Goal: Task Accomplishment & Management: Use online tool/utility

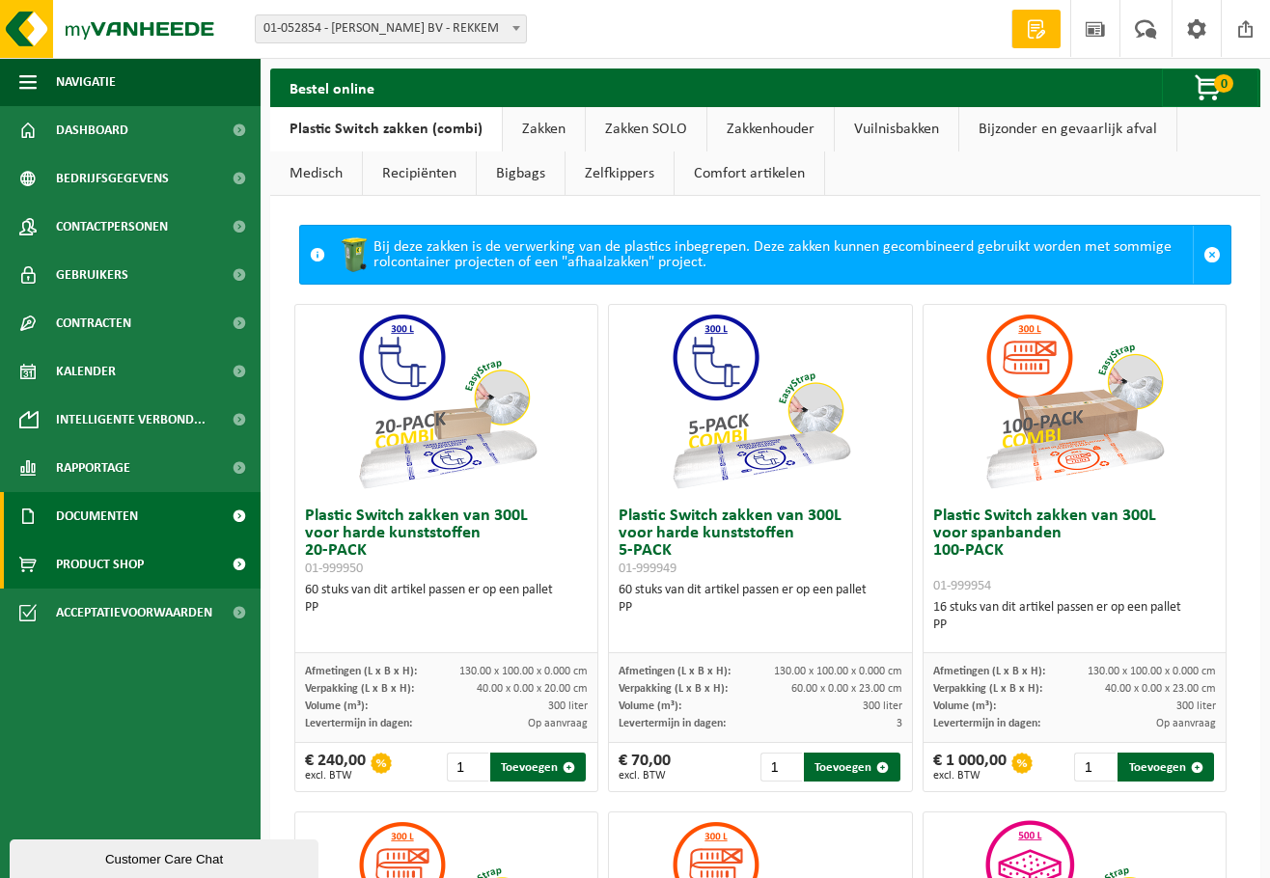
click at [156, 507] on link "Documenten" at bounding box center [130, 516] width 261 height 48
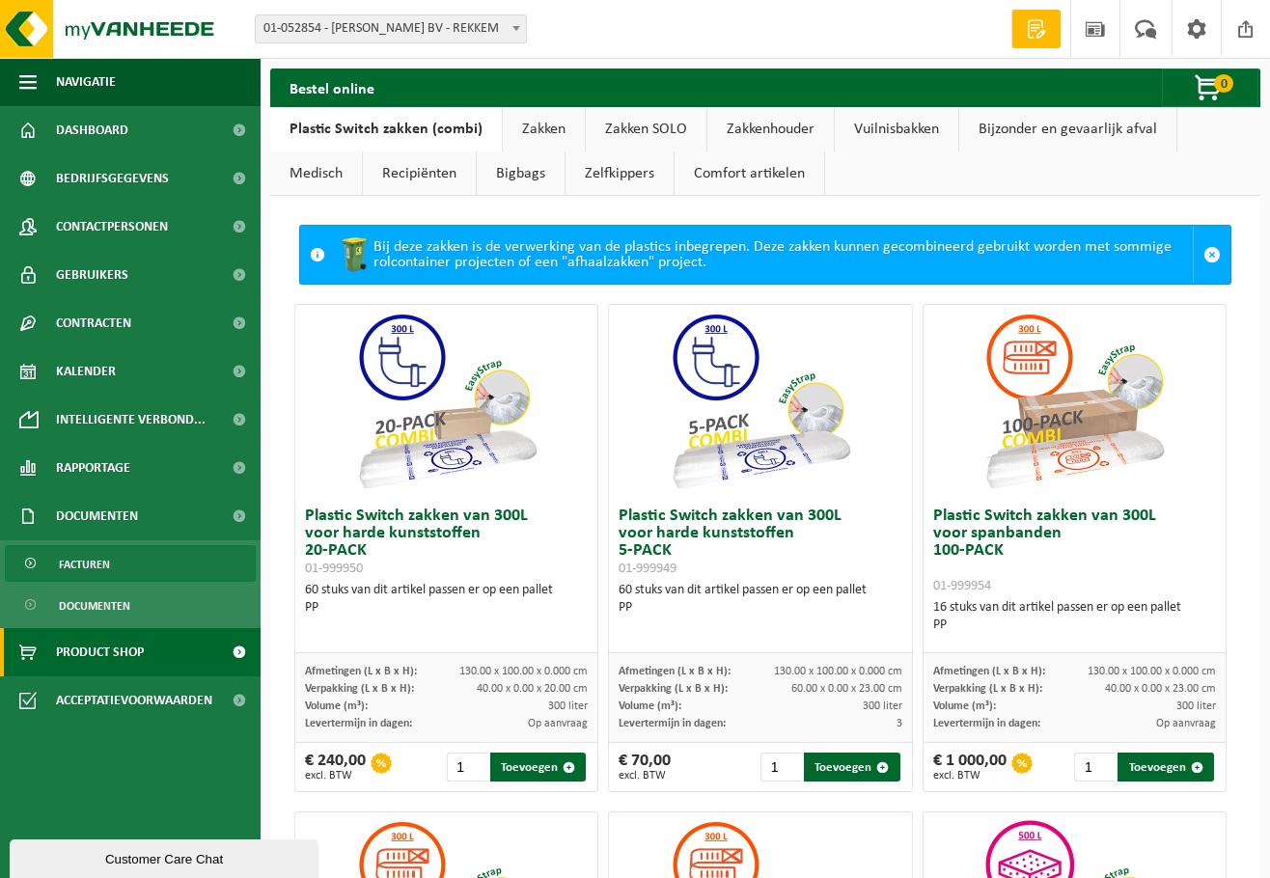
click at [104, 562] on span "Facturen" at bounding box center [84, 564] width 51 height 37
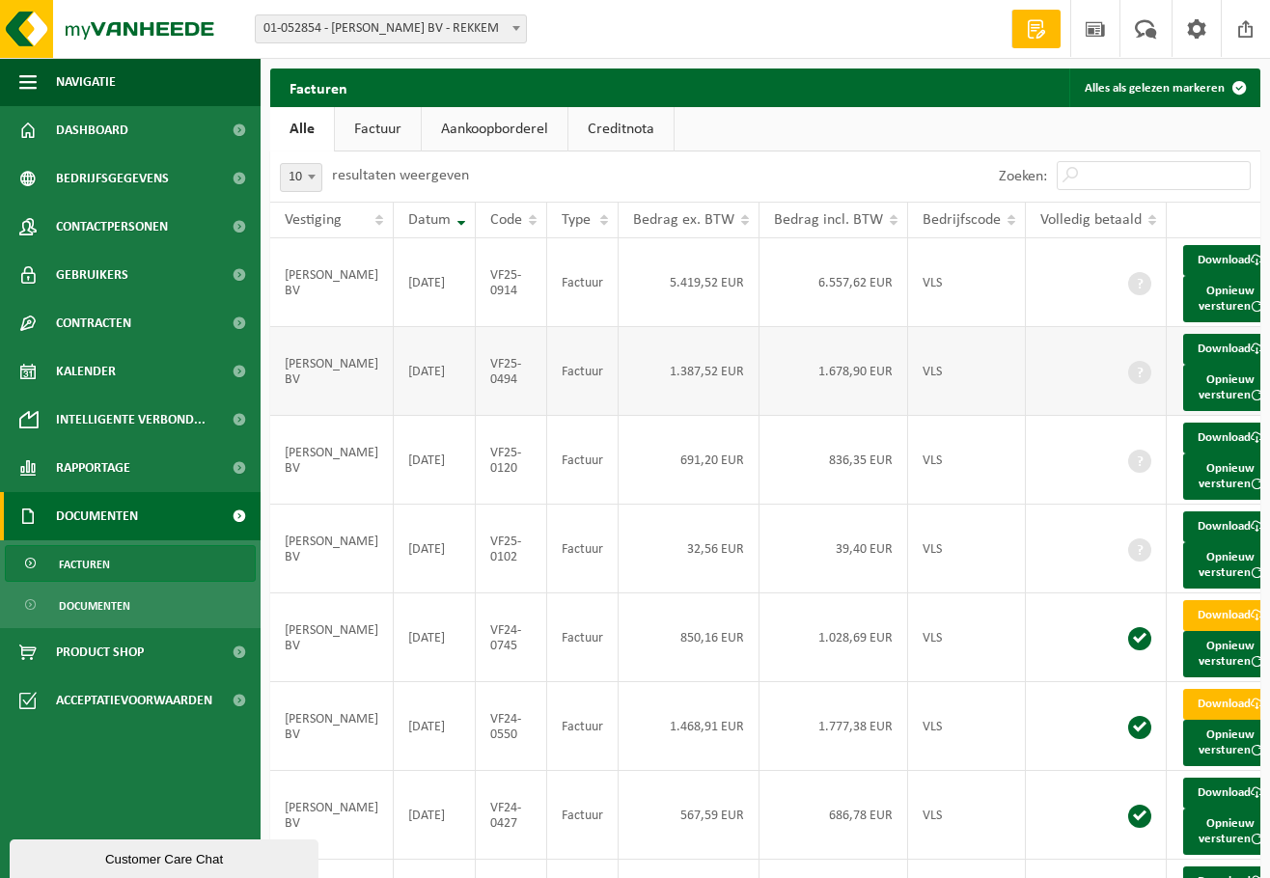
click at [1128, 384] on span at bounding box center [1139, 372] width 23 height 23
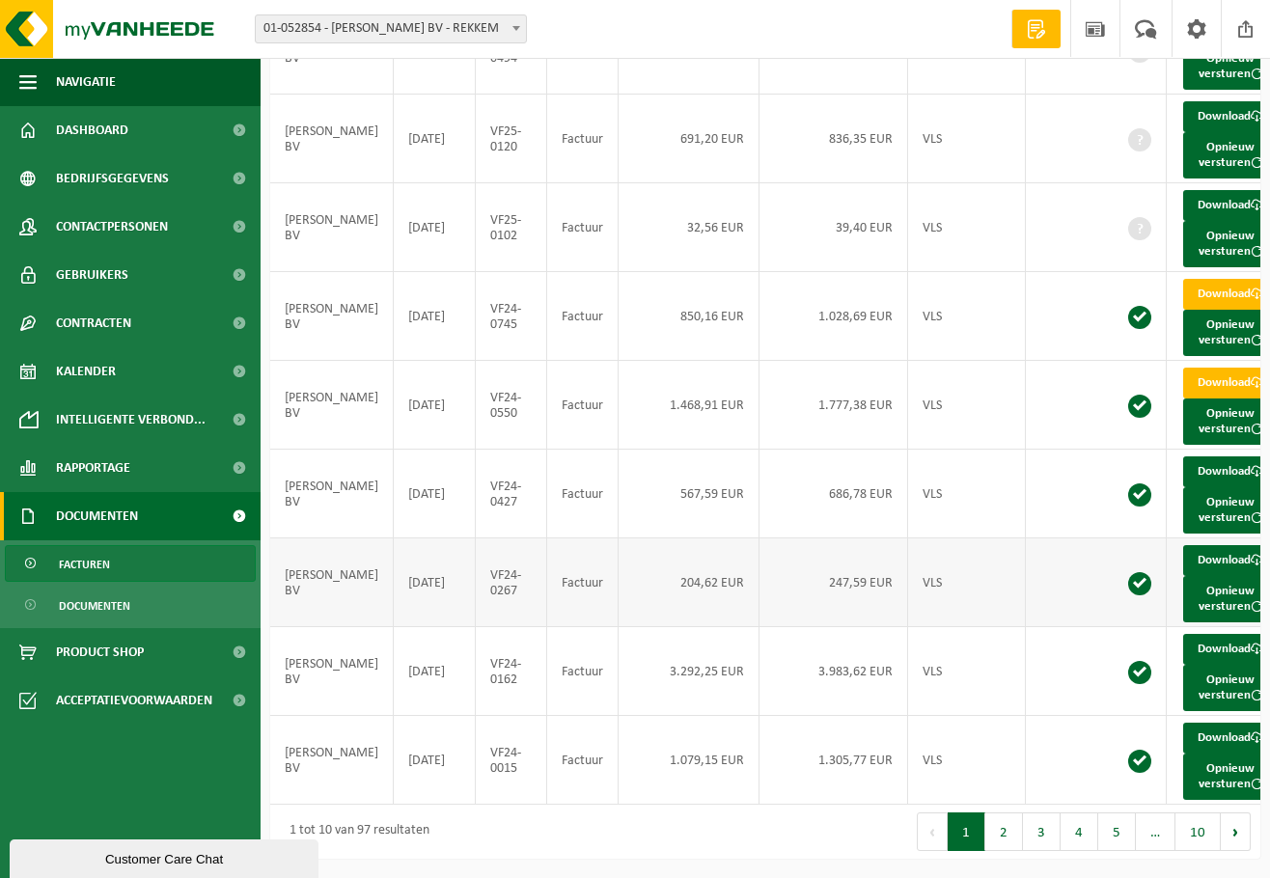
scroll to position [461, 0]
click at [1004, 832] on button "2" at bounding box center [1004, 831] width 38 height 39
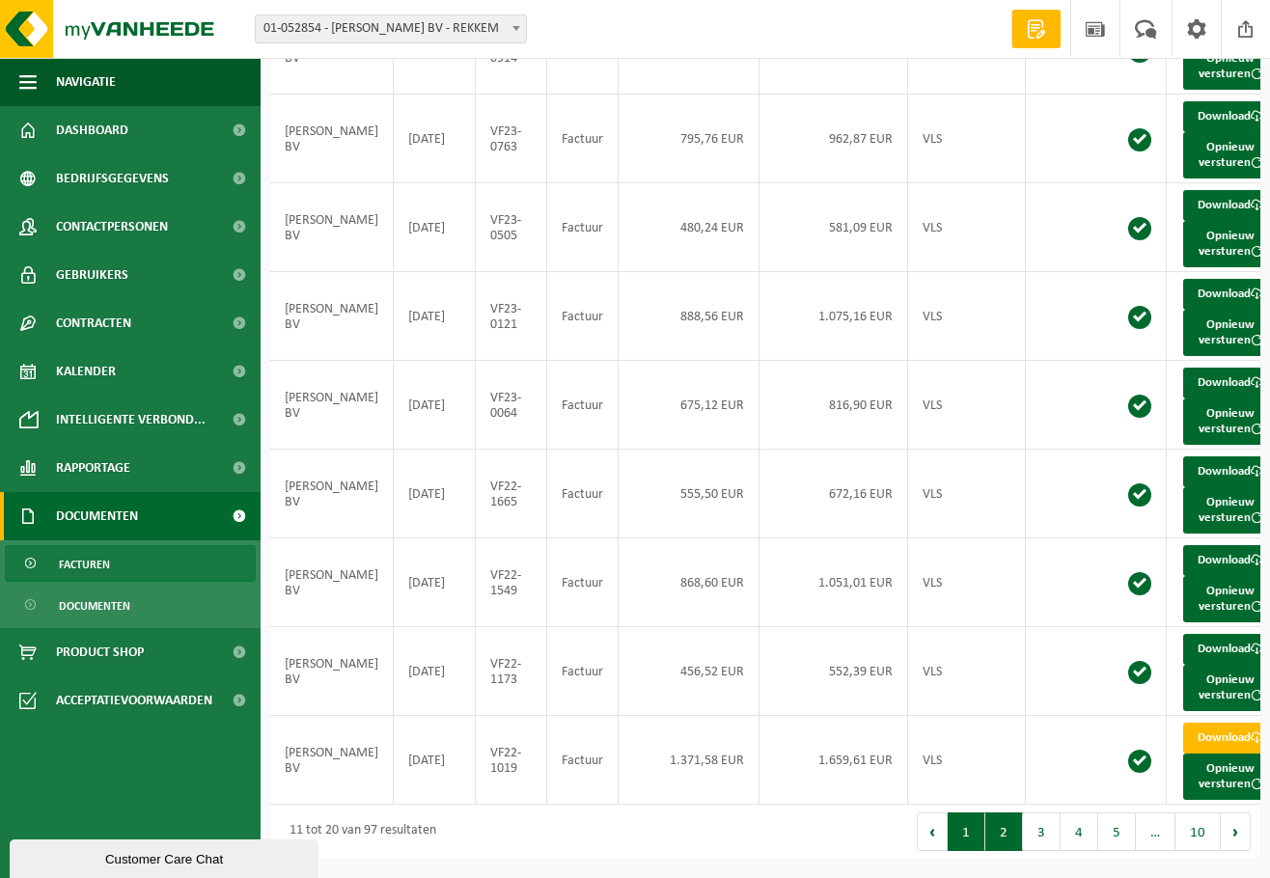
click at [973, 827] on button "1" at bounding box center [967, 831] width 38 height 39
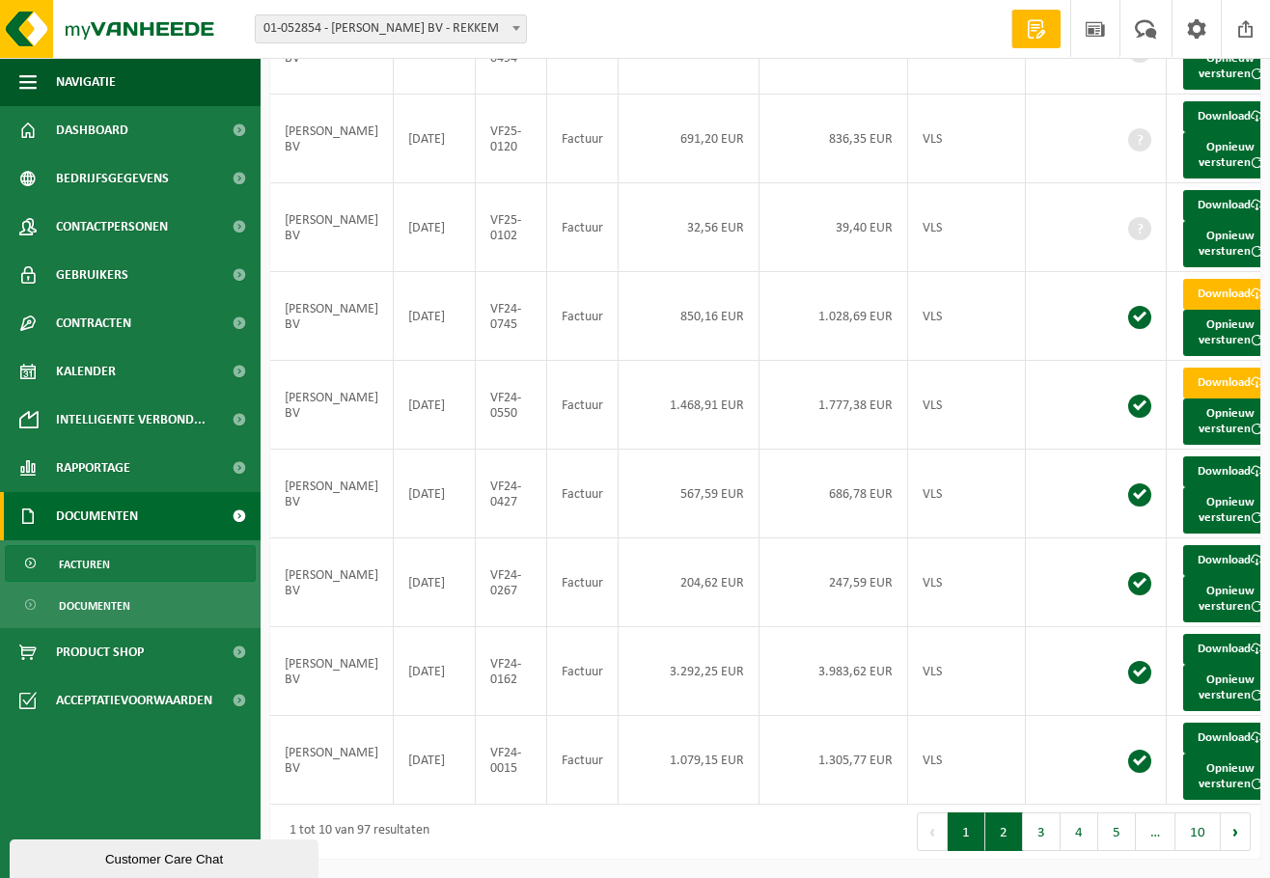
click at [1009, 829] on button "2" at bounding box center [1004, 831] width 38 height 39
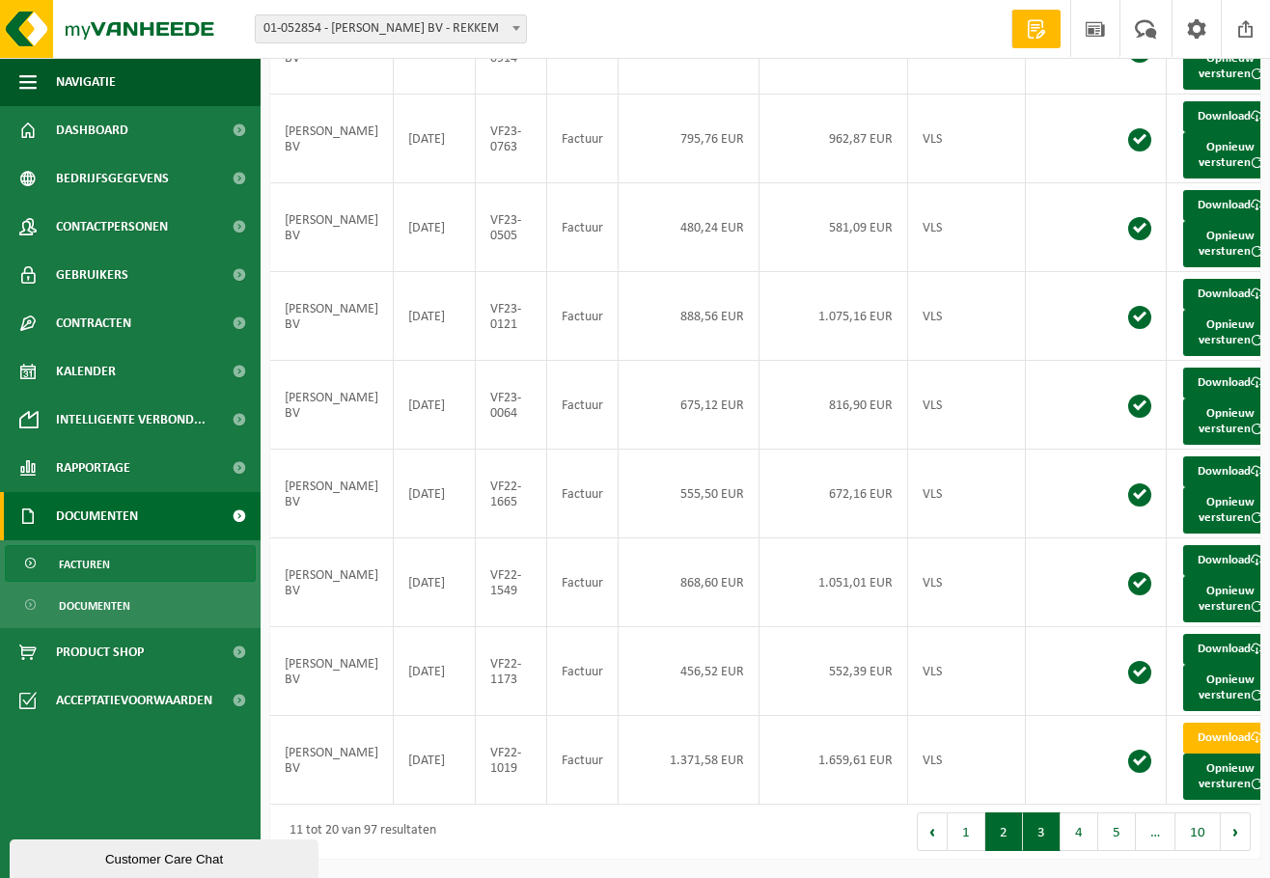
click at [1032, 829] on button "3" at bounding box center [1042, 831] width 38 height 39
click at [963, 834] on button "1" at bounding box center [967, 831] width 38 height 39
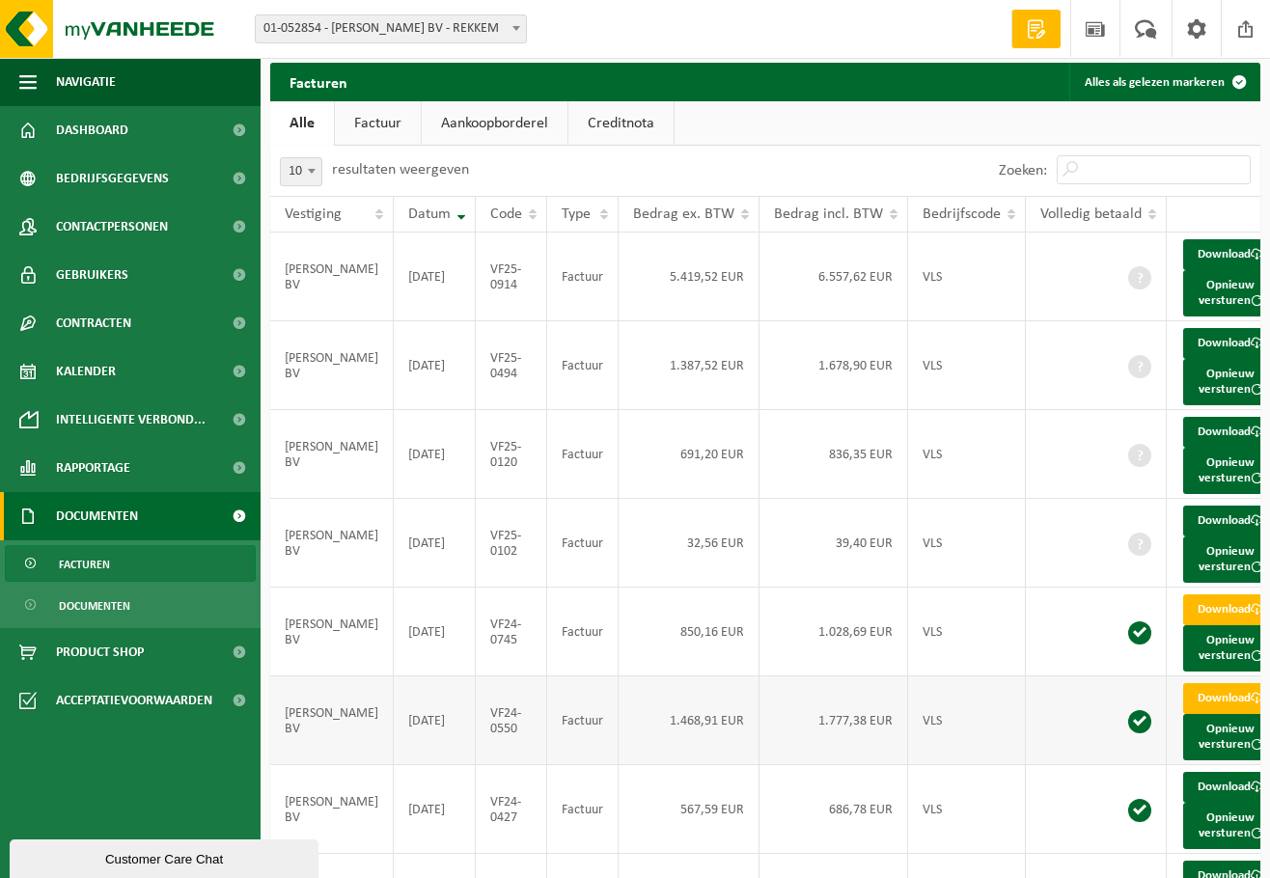
scroll to position [0, 0]
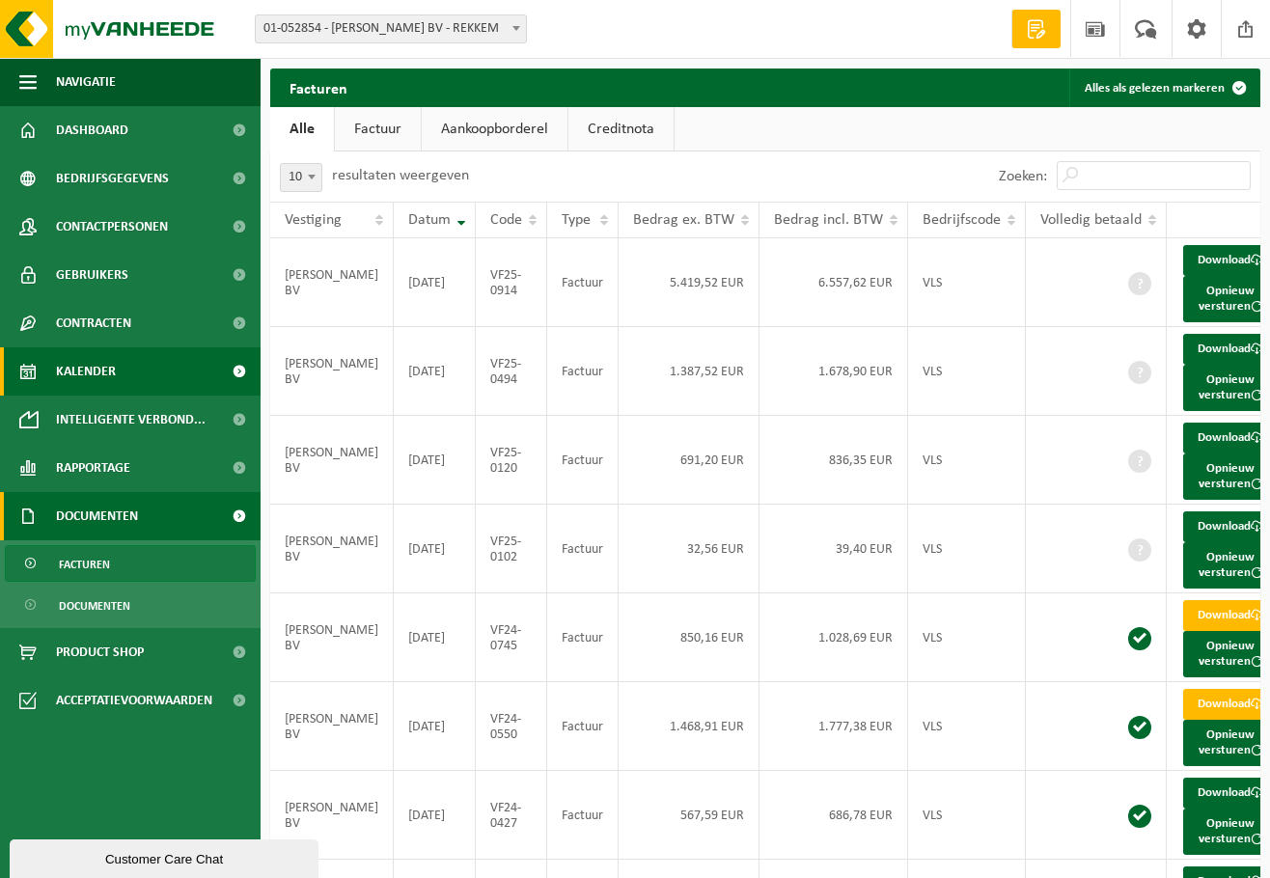
click at [121, 363] on link "Kalender" at bounding box center [130, 371] width 261 height 48
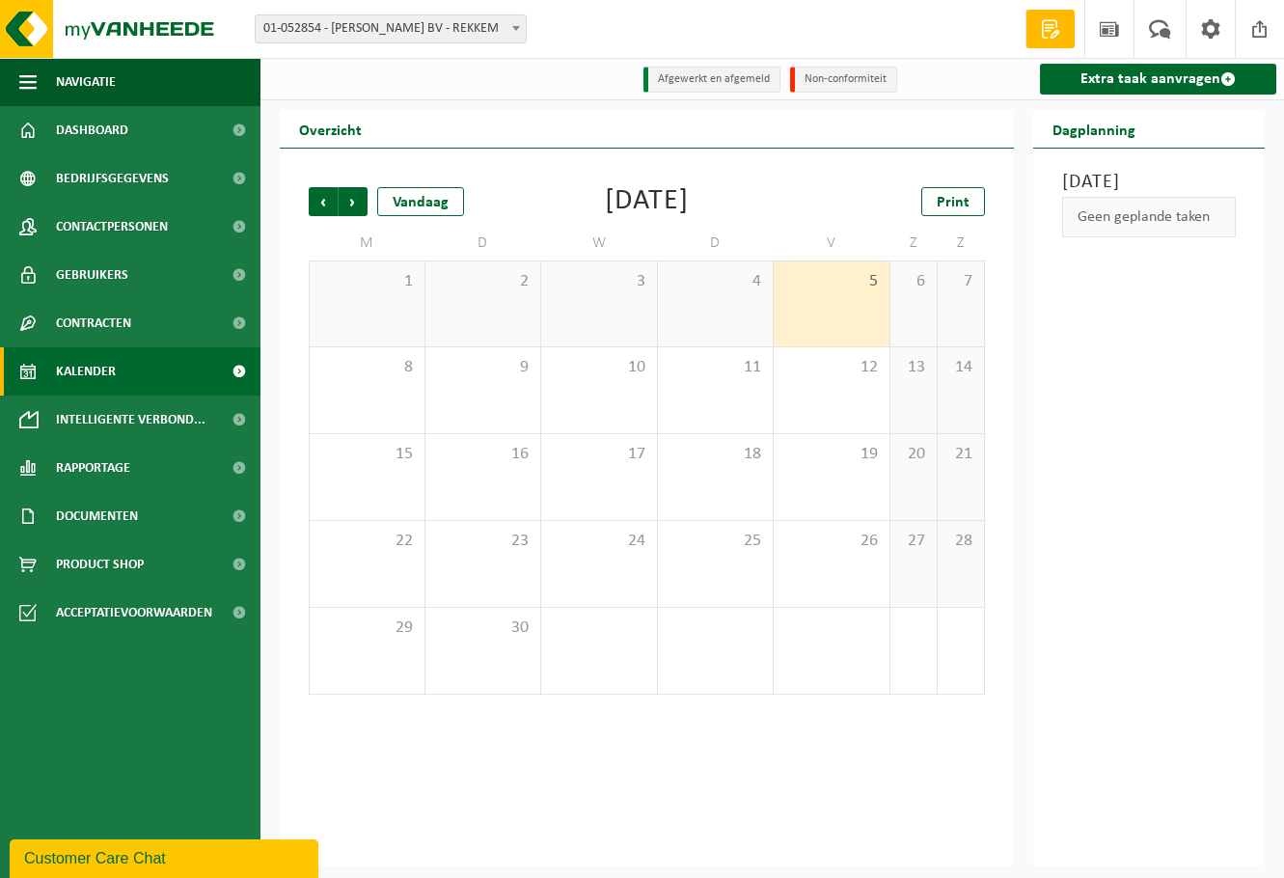
click at [857, 299] on div "5" at bounding box center [832, 303] width 116 height 85
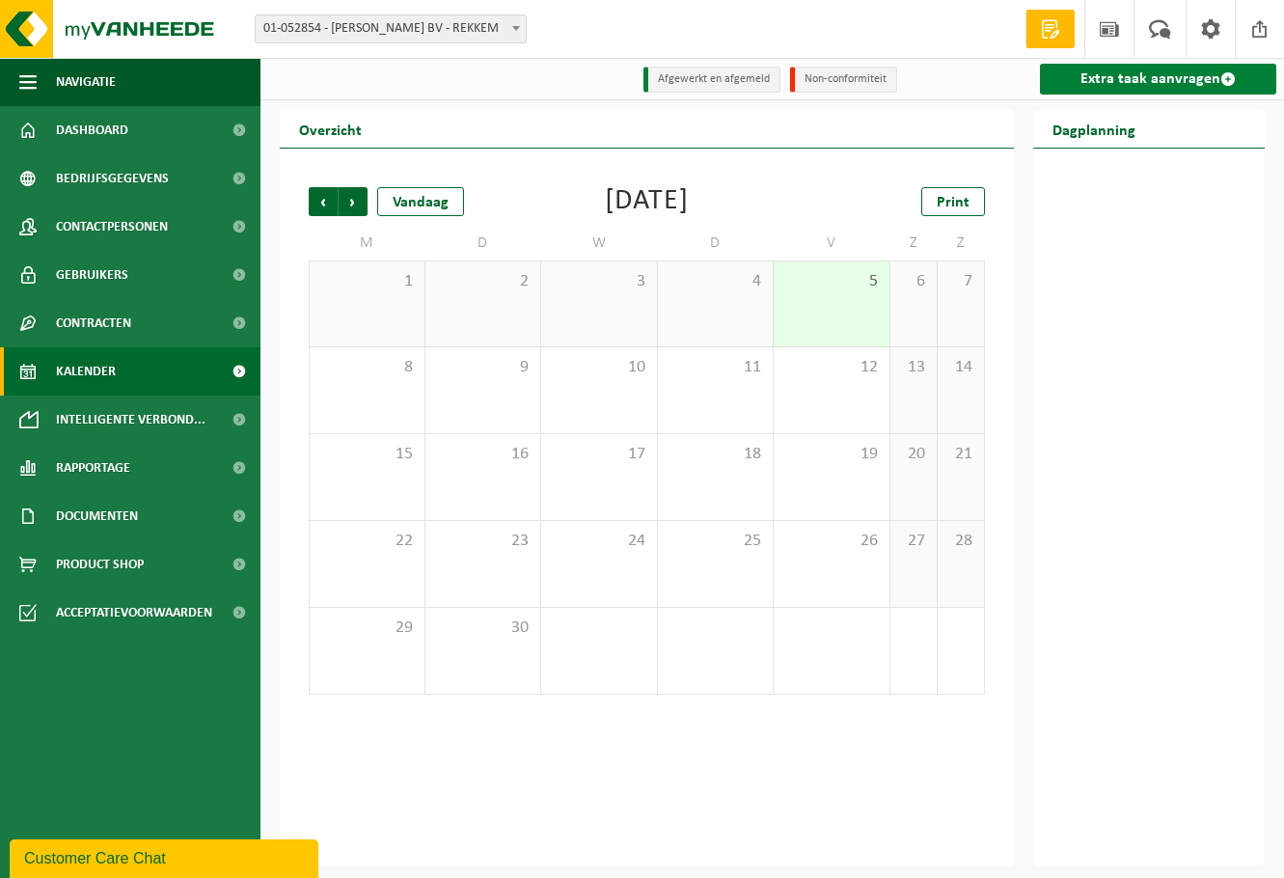
click at [1123, 75] on link "Extra taak aanvragen" at bounding box center [1158, 79] width 236 height 31
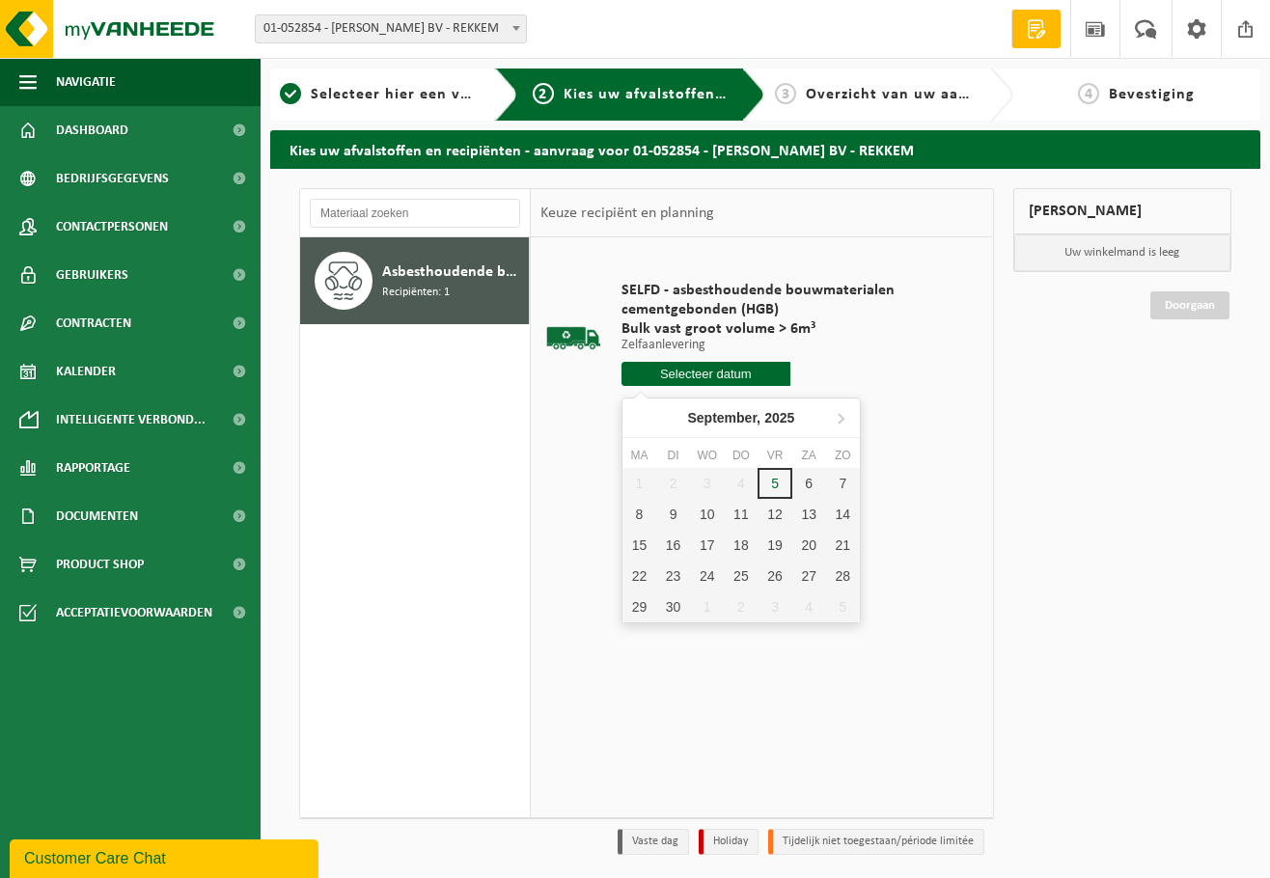
click at [681, 371] on input "text" at bounding box center [705, 374] width 169 height 24
click at [773, 484] on div "5" at bounding box center [774, 483] width 34 height 31
type input "Van 2025-09-05"
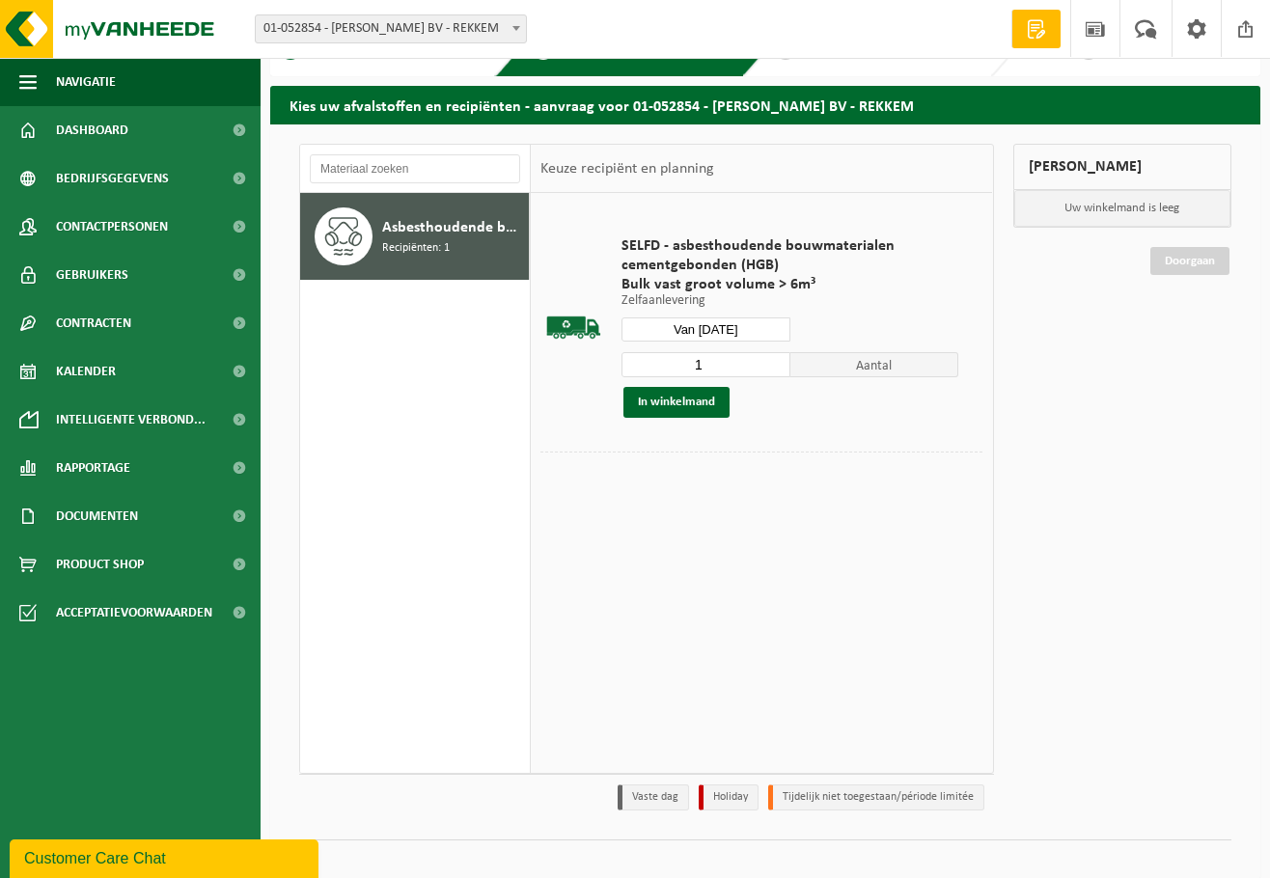
scroll to position [65, 0]
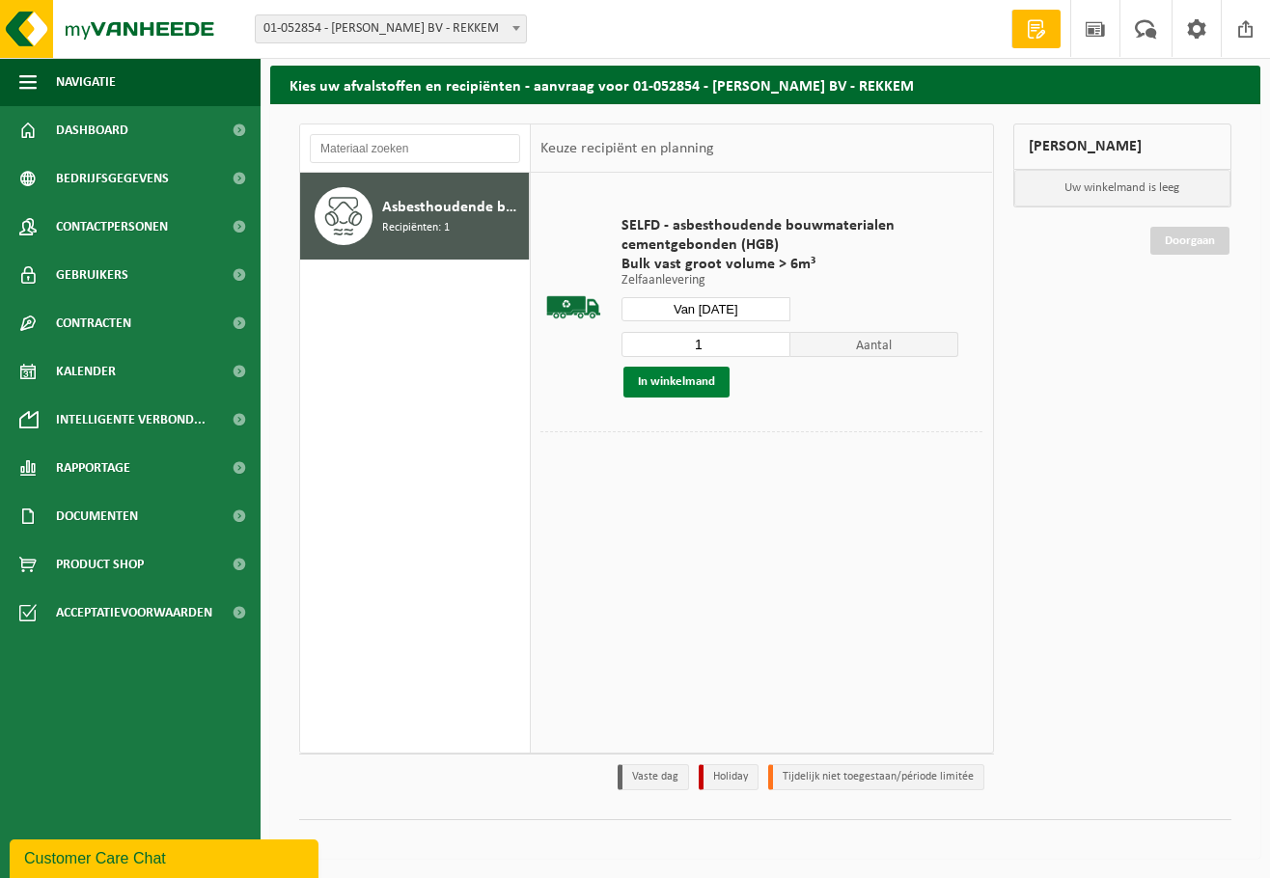
click at [710, 379] on button "In winkelmand" at bounding box center [676, 382] width 106 height 31
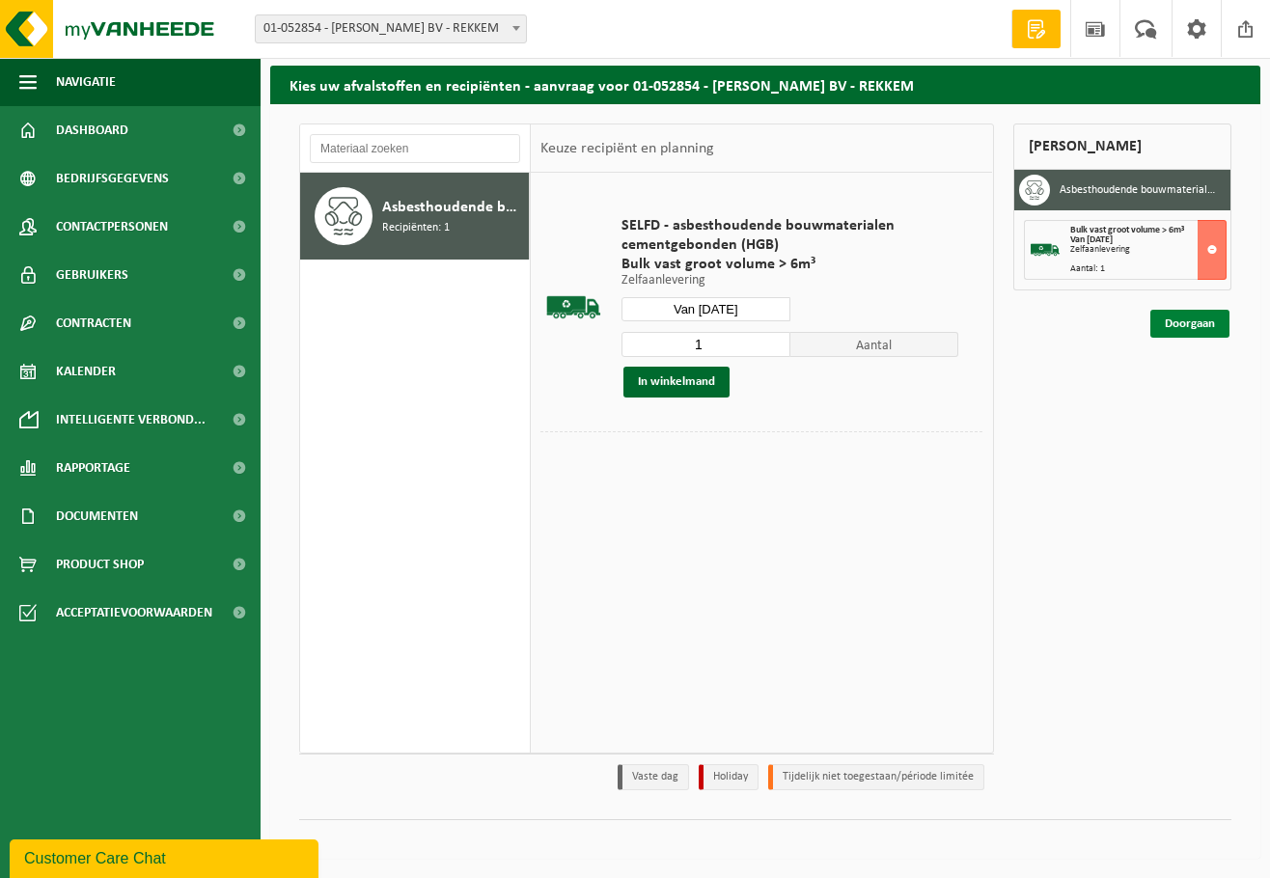
click at [1187, 325] on link "Doorgaan" at bounding box center [1189, 324] width 79 height 28
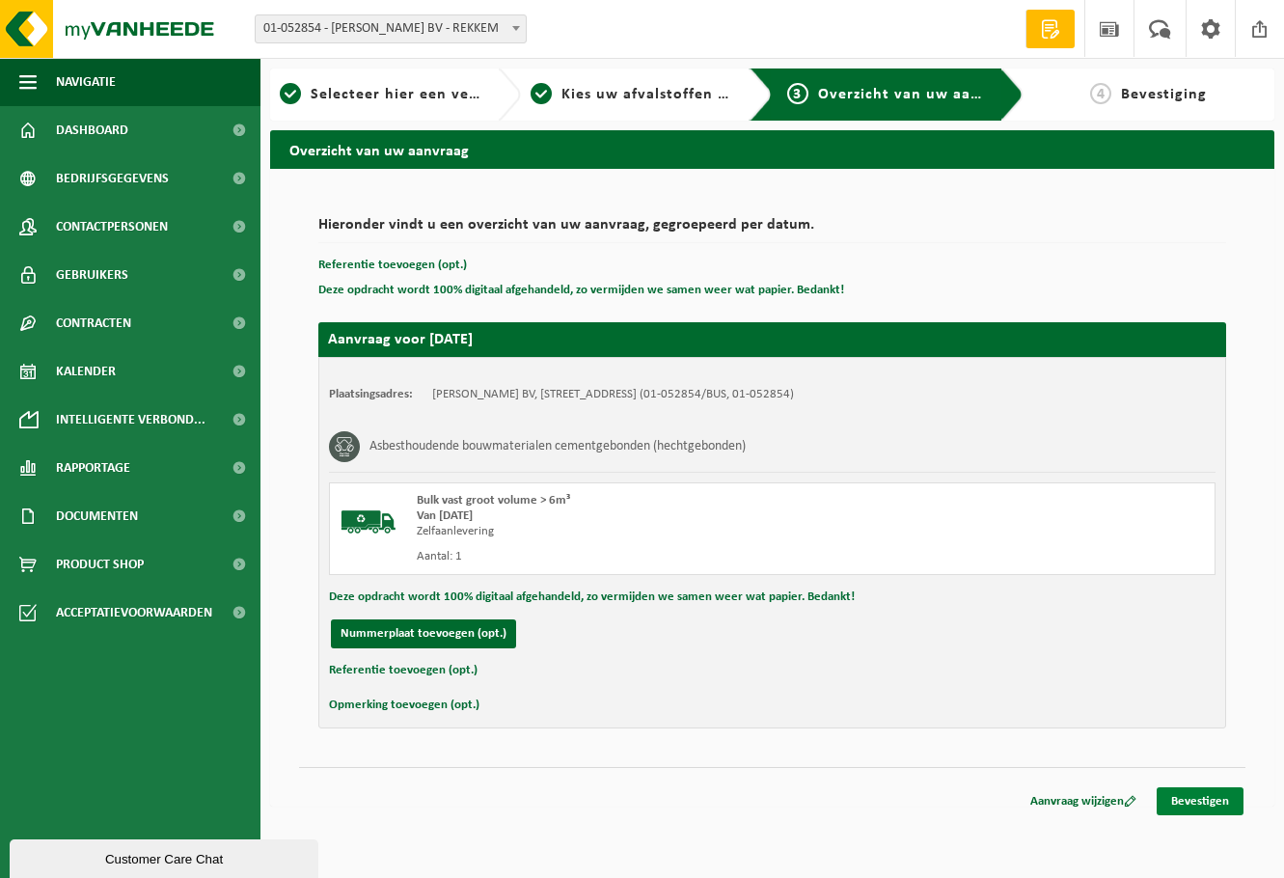
click at [1191, 797] on link "Bevestigen" at bounding box center [1200, 801] width 87 height 28
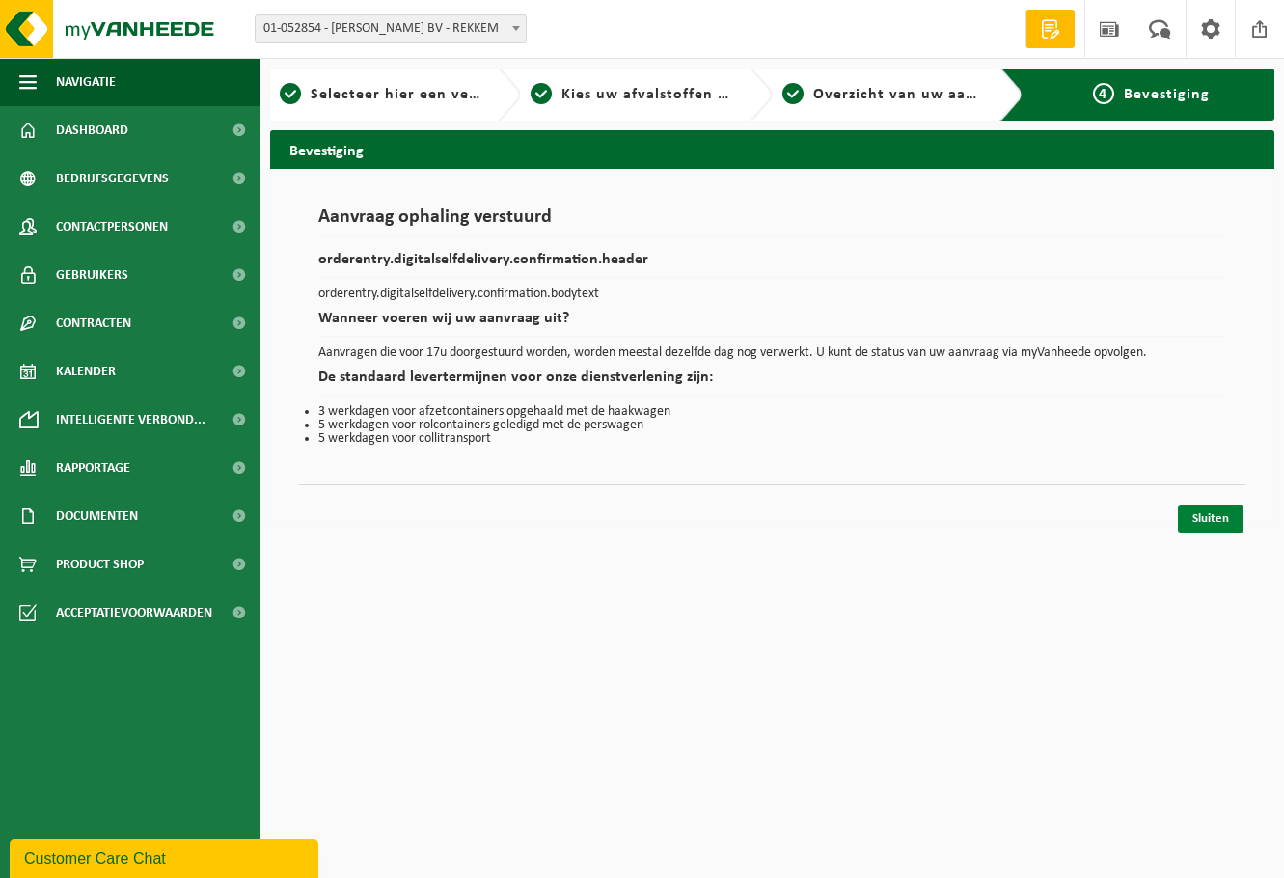
click at [1219, 522] on link "Sluiten" at bounding box center [1211, 519] width 66 height 28
